Goal: Information Seeking & Learning: Check status

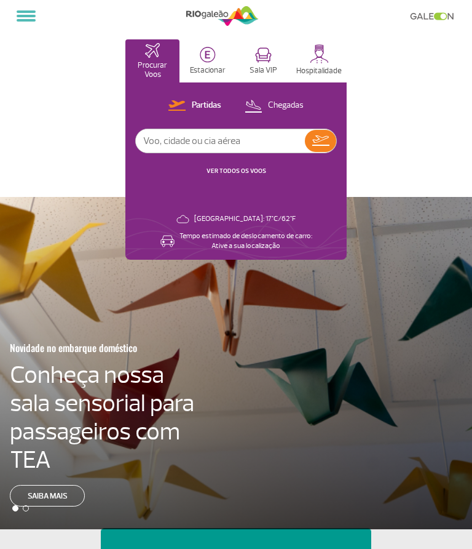
click at [177, 105] on img at bounding box center [176, 105] width 17 height 10
click at [238, 172] on link "VER TODOS OS VOOS" at bounding box center [237, 171] width 60 height 8
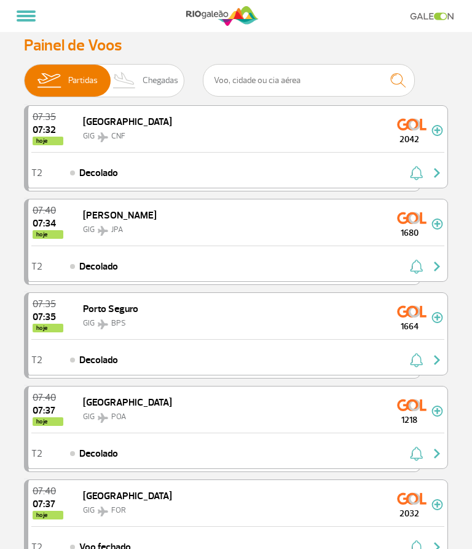
click at [63, 76] on img at bounding box center [49, 81] width 39 height 32
click at [24, 74] on input "Partidas Chegadas" at bounding box center [24, 74] width 0 height 0
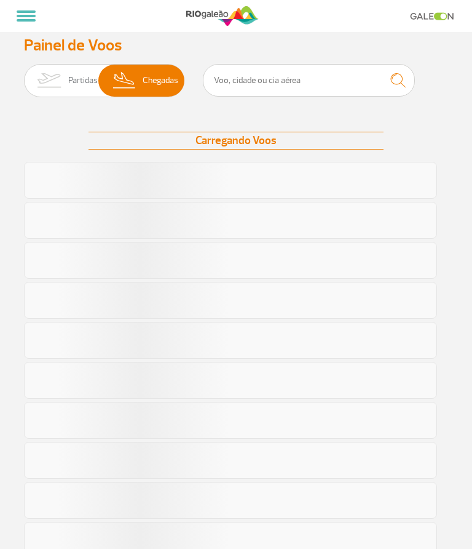
click at [83, 82] on span "Partidas" at bounding box center [83, 81] width 30 height 32
click at [24, 74] on input "Partidas Chegadas" at bounding box center [24, 74] width 0 height 0
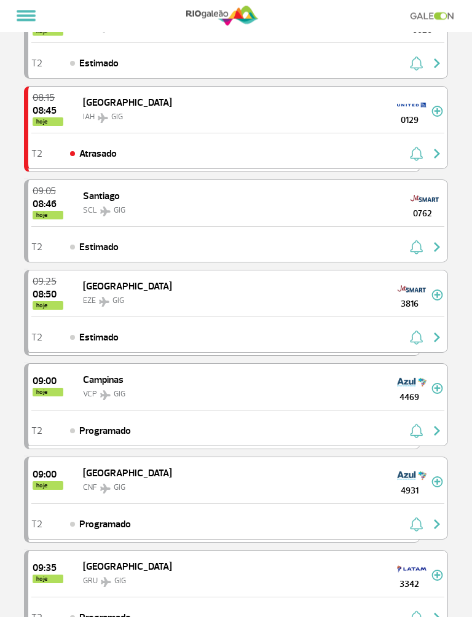
scroll to position [851, 0]
click at [374, 411] on div "T2 Programado" at bounding box center [237, 428] width 419 height 36
click at [1, 352] on section "Página Inicial > Voos > Painel de Voos Painel de Voos Partidas Chegadas 08:00 0…" at bounding box center [236, 176] width 472 height 2054
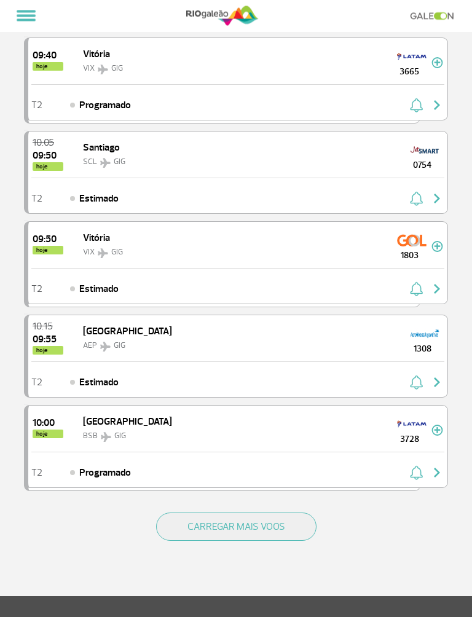
scroll to position [1458, 0]
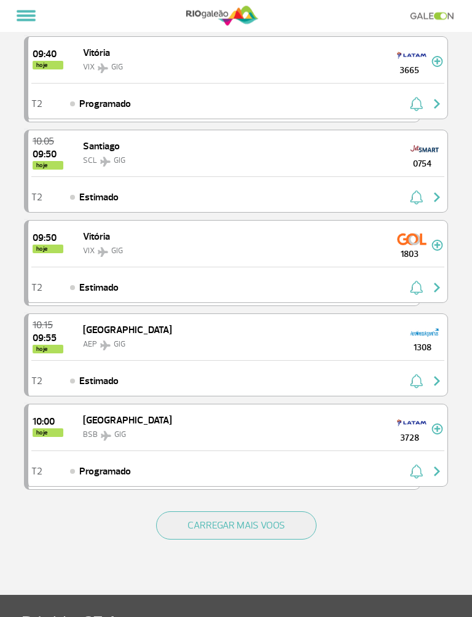
click at [256, 529] on button "CARREGAR MAIS VOOS" at bounding box center [236, 526] width 160 height 28
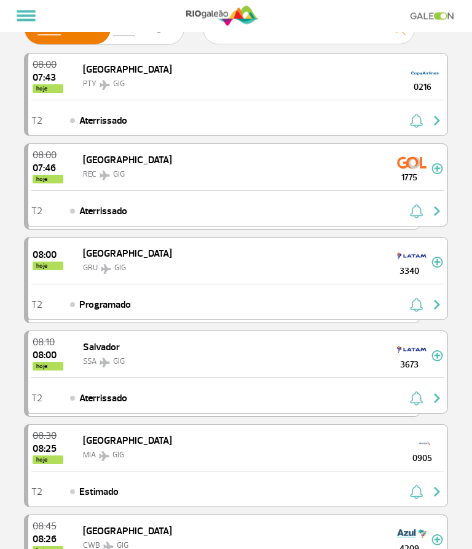
scroll to position [0, 0]
